Goal: Task Accomplishment & Management: Manage account settings

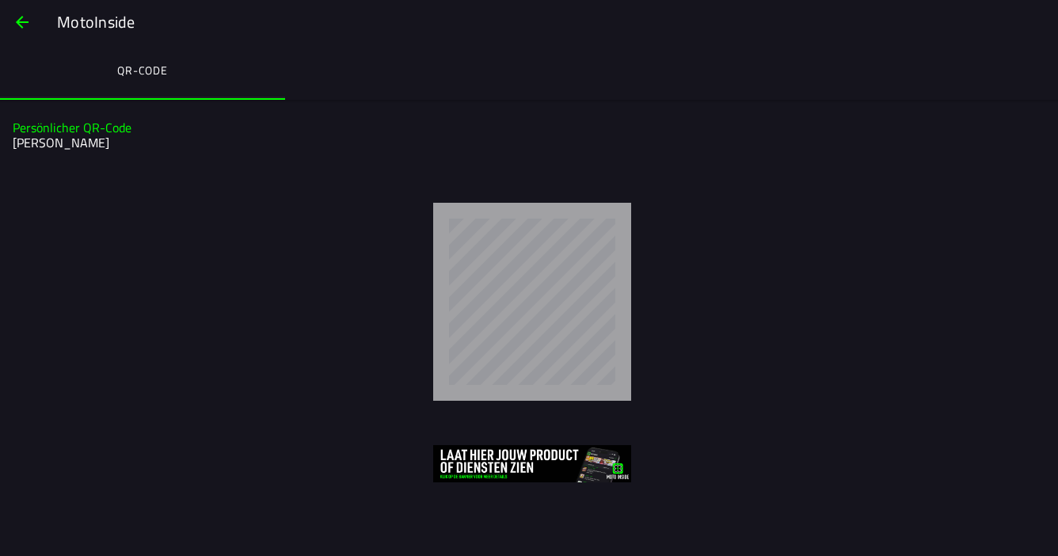
click at [15, 19] on span "button" at bounding box center [22, 22] width 19 height 38
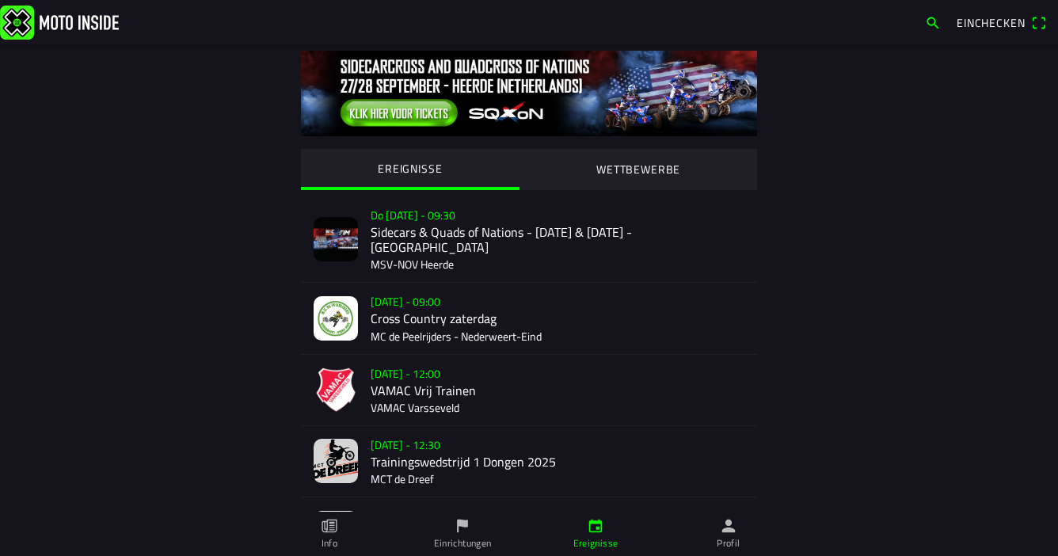
click at [40, 16] on img at bounding box center [59, 22] width 119 height 34
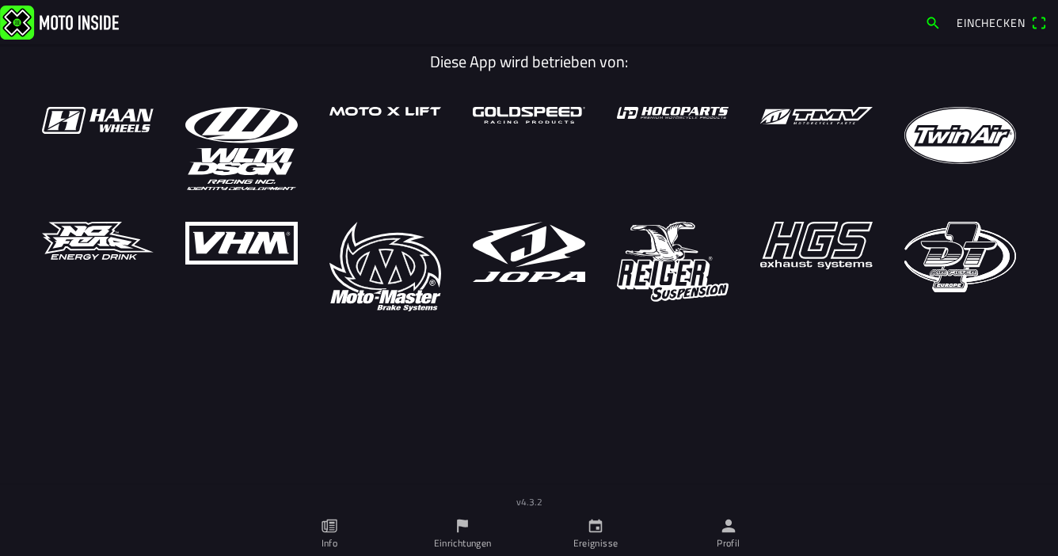
click at [723, 536] on ion-label "Profil" at bounding box center [728, 543] width 23 height 14
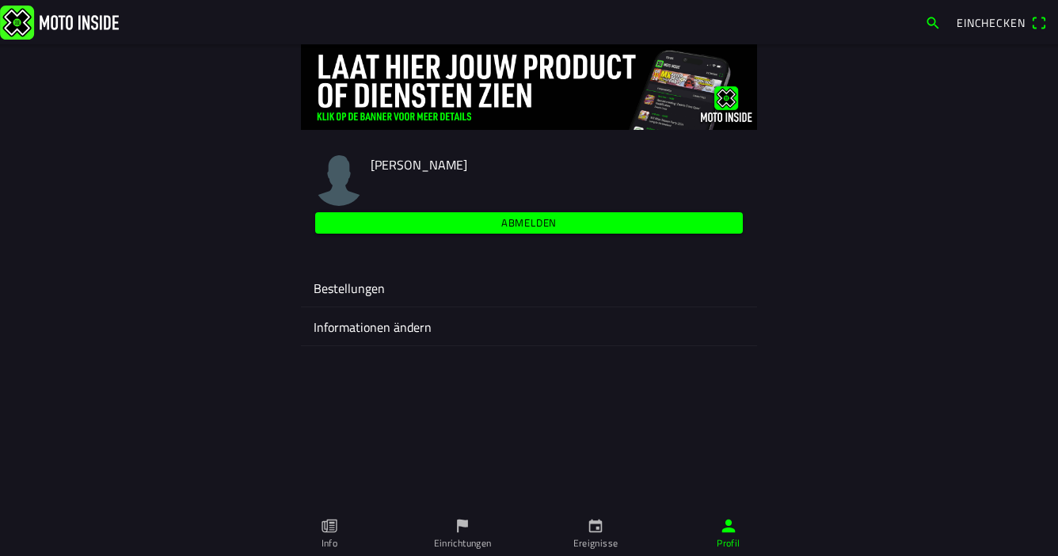
click at [323, 285] on ion-label "Bestellungen" at bounding box center [529, 288] width 431 height 19
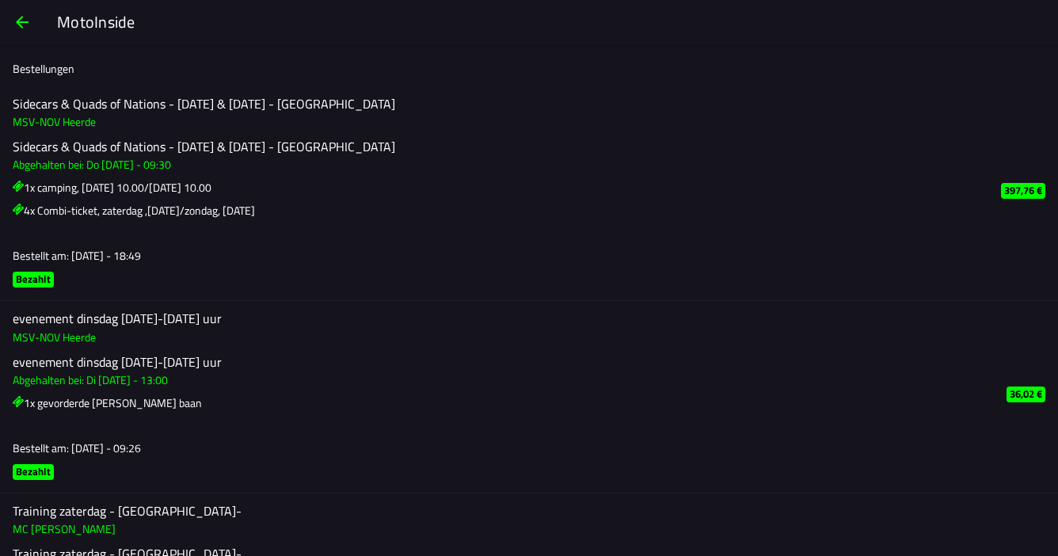
click at [19, 187] on icon at bounding box center [18, 187] width 6 height 6
click at [19, 212] on icon at bounding box center [18, 210] width 6 height 6
click at [53, 264] on h3 "Bestellt am: [DATE] - 18:49" at bounding box center [494, 255] width 963 height 17
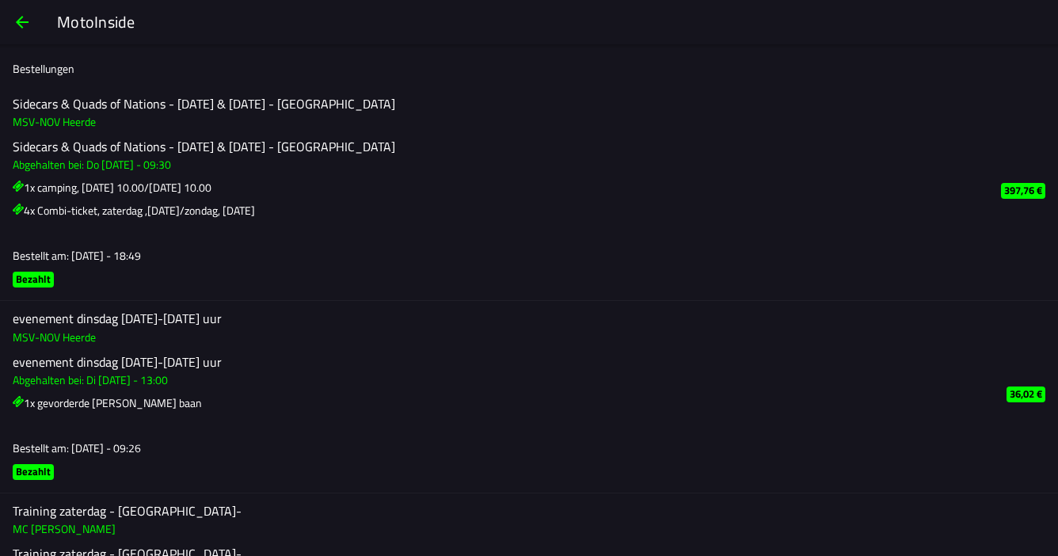
click at [82, 192] on h3 "1x camping, [DATE] 10.00/[DATE] 10.00" at bounding box center [494, 187] width 963 height 17
click at [92, 143] on h2 "Sidecars & Quads of Nations - [DATE] & [DATE] - [GEOGRAPHIC_DATA]" at bounding box center [494, 146] width 963 height 15
click at [80, 105] on h2 "Sidecars & Quads of Nations - [DATE] & [DATE] - [GEOGRAPHIC_DATA]" at bounding box center [494, 104] width 963 height 15
drag, startPoint x: 63, startPoint y: 74, endPoint x: 203, endPoint y: 103, distance: 143.2
click at [61, 73] on ion-label "Bestellungen" at bounding box center [44, 68] width 62 height 17
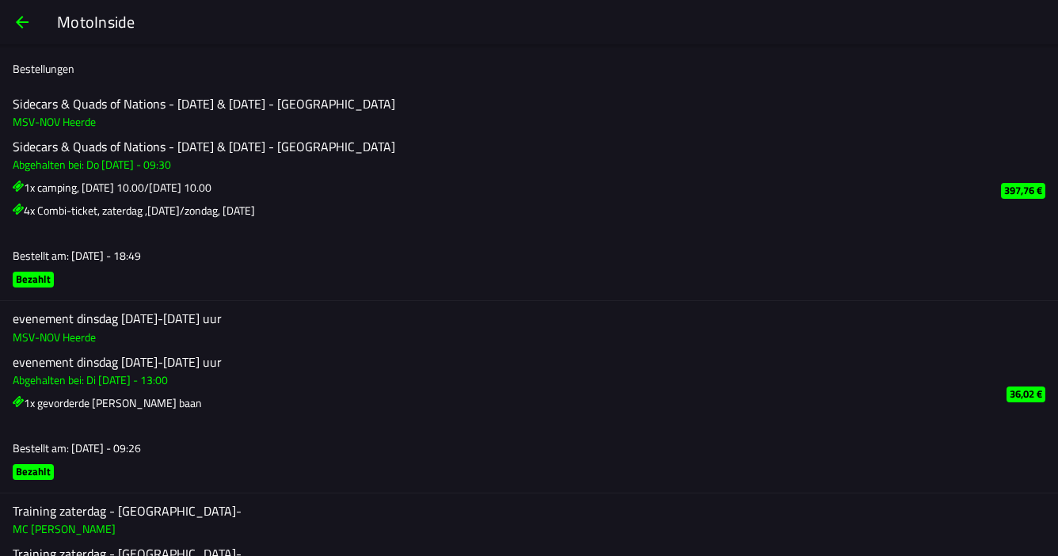
click at [0, 0] on slot "397,76 €" at bounding box center [0, 0] width 0 height 0
click at [104, 168] on h3 "Abgehalten bei: Do [DATE] - 09:30" at bounding box center [494, 164] width 963 height 17
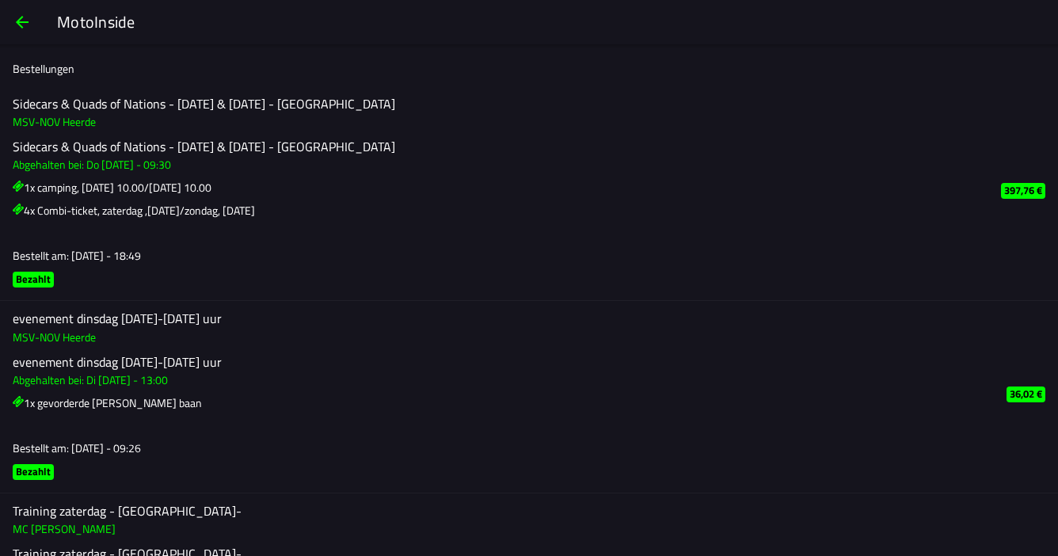
click at [102, 163] on h3 "Abgehalten bei: Do [DATE] - 09:30" at bounding box center [494, 164] width 963 height 17
click at [62, 185] on h3 "1x camping, [DATE] 10.00/[DATE] 10.00" at bounding box center [494, 187] width 963 height 17
drag, startPoint x: 62, startPoint y: 185, endPoint x: 36, endPoint y: 192, distance: 27.1
click at [51, 190] on h3 "1x camping, [DATE] 10.00/[DATE] 10.00" at bounding box center [494, 187] width 963 height 17
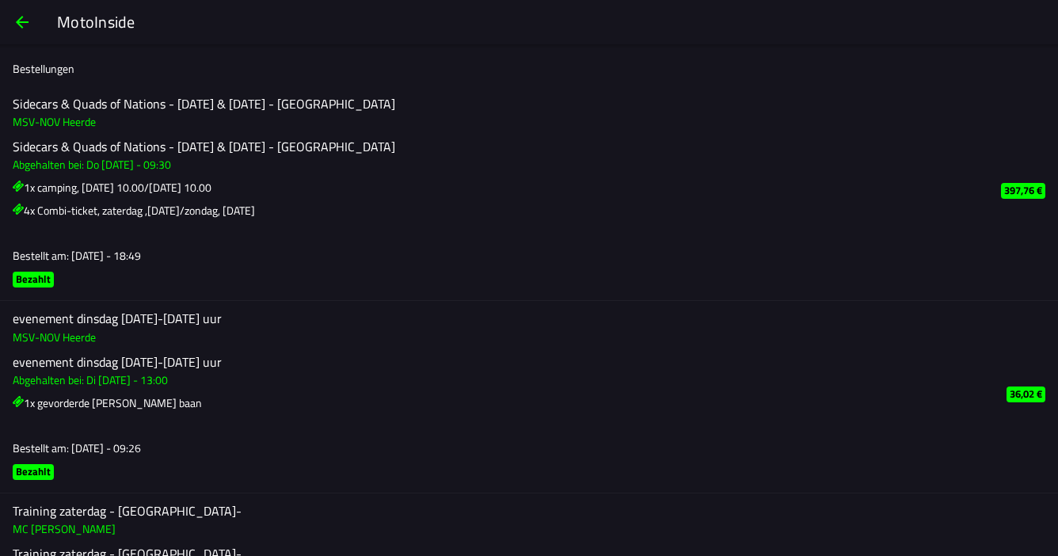
click at [20, 211] on icon at bounding box center [18, 208] width 11 height 11
click at [0, 0] on slot "397,76 €" at bounding box center [0, 0] width 0 height 0
click at [159, 215] on h3 "4x Combi-ticket, zaterdag ,[DATE]/zondag, [DATE]" at bounding box center [494, 210] width 963 height 17
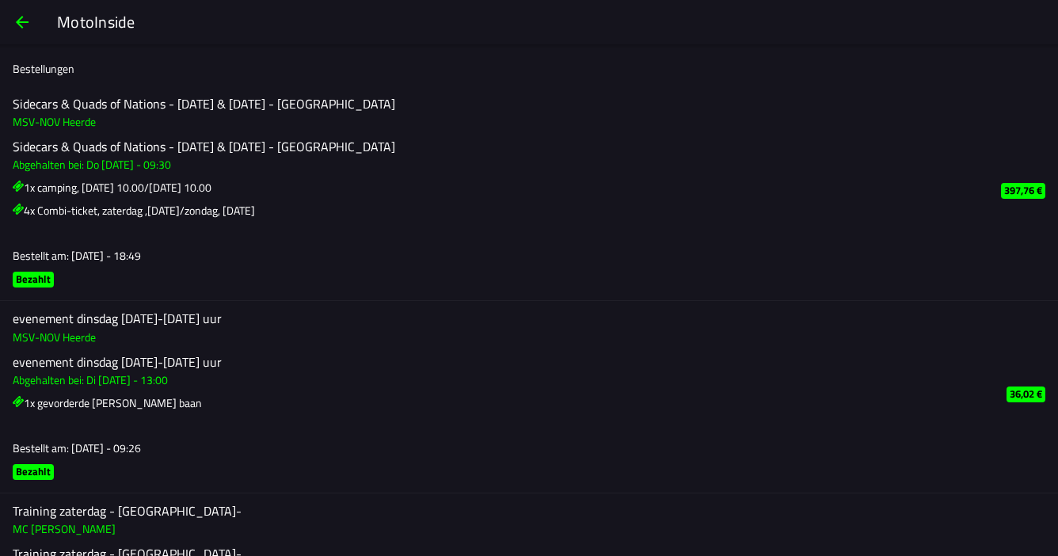
click at [160, 213] on h3 "4x Combi-ticket, zaterdag ,[DATE]/zondag, [DATE]" at bounding box center [494, 210] width 963 height 17
drag, startPoint x: 113, startPoint y: 210, endPoint x: 57, endPoint y: 193, distance: 58.6
click at [67, 196] on div "Sidecars & Quads of Nations - [DATE] & [DATE] - Heerde Abgehalten bei: Do [DATE…" at bounding box center [494, 178] width 963 height 79
drag, startPoint x: 33, startPoint y: 187, endPoint x: 21, endPoint y: 184, distance: 12.9
click at [21, 184] on h3 "1x camping, [DATE] 10.00/[DATE] 10.00" at bounding box center [494, 187] width 963 height 17
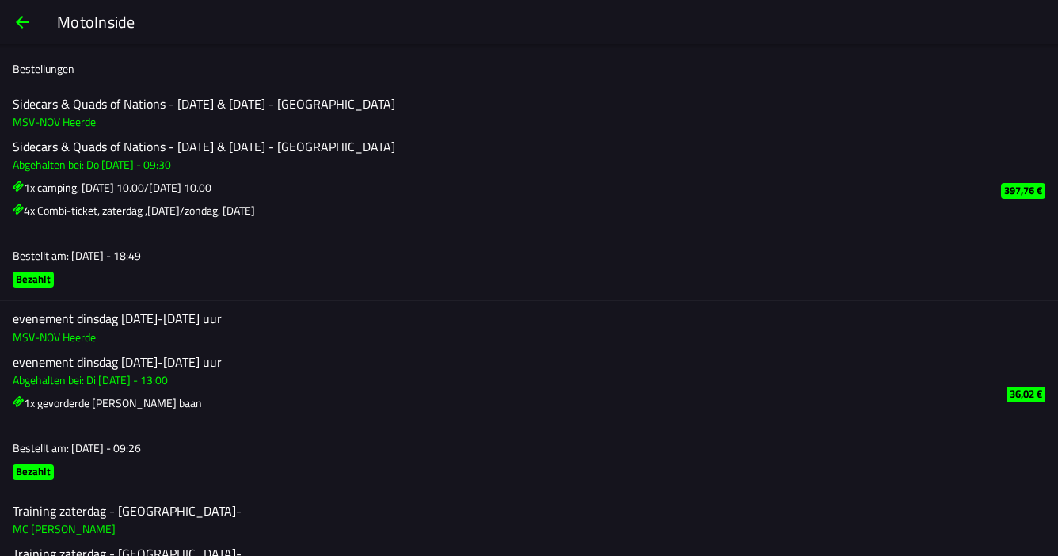
click at [20, 184] on icon at bounding box center [18, 186] width 11 height 11
click at [19, 209] on icon at bounding box center [18, 208] width 11 height 11
click at [38, 105] on h2 "Sidecars & Quads of Nations - [DATE] & [DATE] - [GEOGRAPHIC_DATA]" at bounding box center [494, 104] width 963 height 15
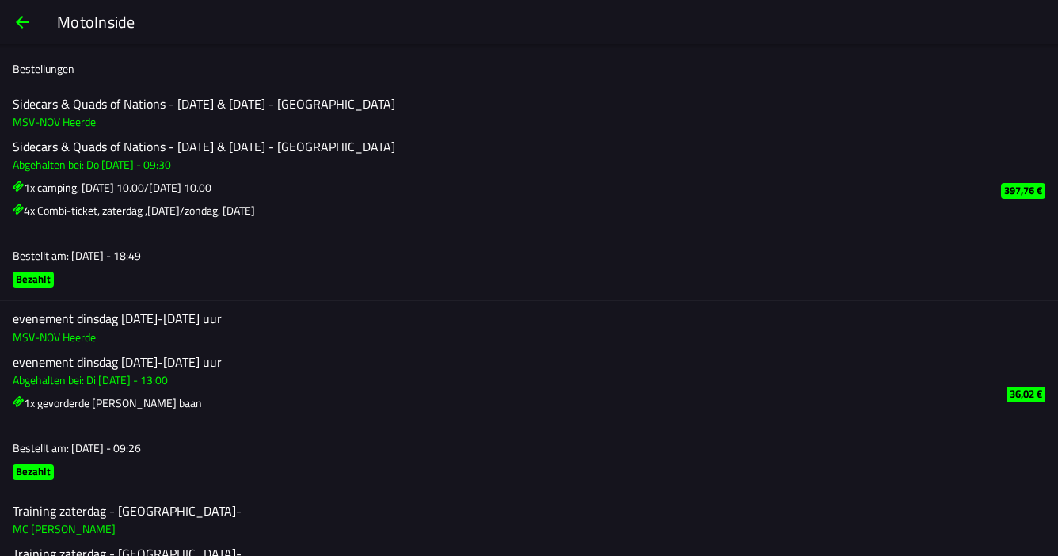
click at [98, 105] on h2 "Sidecars & Quads of Nations - [DATE] & [DATE] - [GEOGRAPHIC_DATA]" at bounding box center [494, 104] width 963 height 15
click at [11, 268] on div "Sidecars & Quads of Nations - [DATE] & [DATE] - Heerde MSV-NOV Heerde Sidecars …" at bounding box center [529, 193] width 1058 height 215
click at [0, 272] on html "MotoInside Bestellungen Sidecars & Quads of Nations - [DATE] & [DATE] - Heerde …" at bounding box center [529, 278] width 1058 height 556
click at [22, 26] on span "button" at bounding box center [22, 22] width 19 height 38
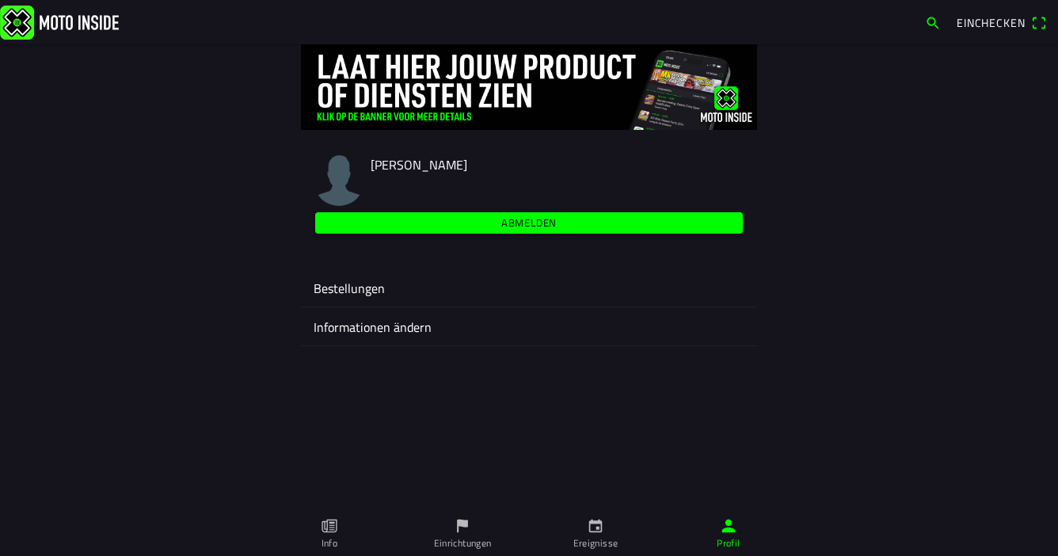
click at [413, 325] on ion-label "Informationen ändern" at bounding box center [529, 327] width 431 height 19
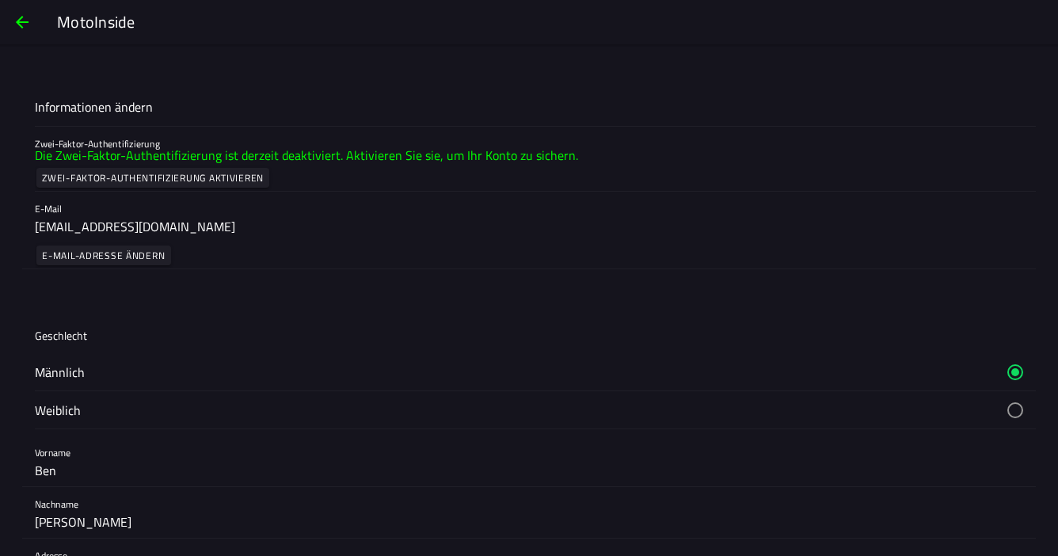
click at [16, 22] on span "button" at bounding box center [22, 22] width 19 height 38
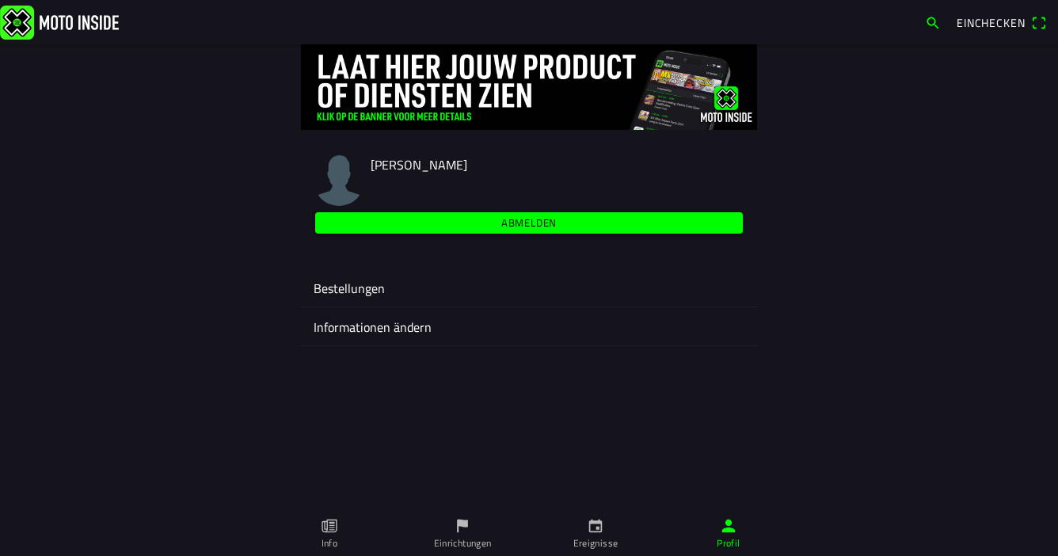
click at [1030, 19] on ion-text "Einchecken" at bounding box center [994, 22] width 74 height 11
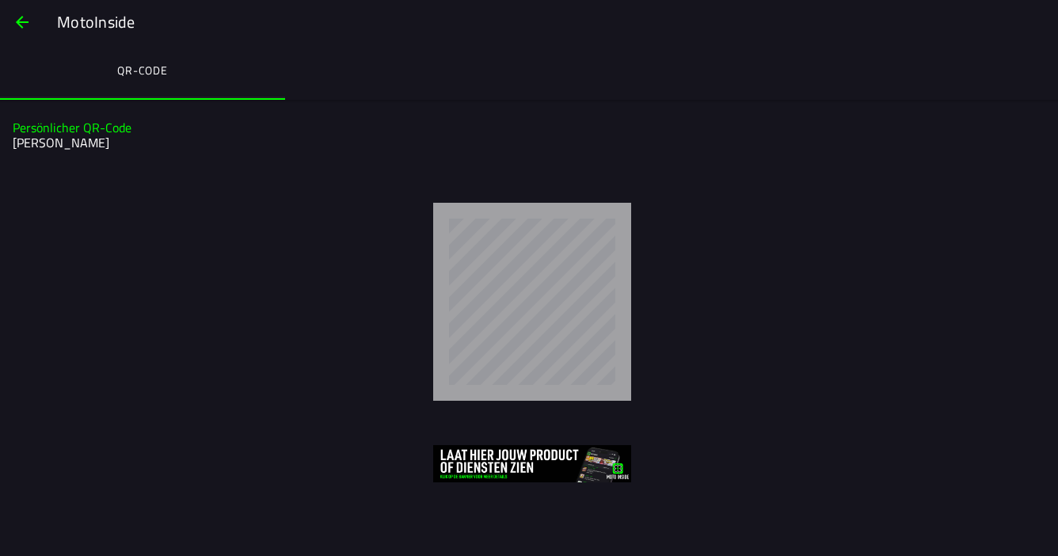
click at [494, 466] on img at bounding box center [532, 463] width 198 height 37
